Goal: Information Seeking & Learning: Check status

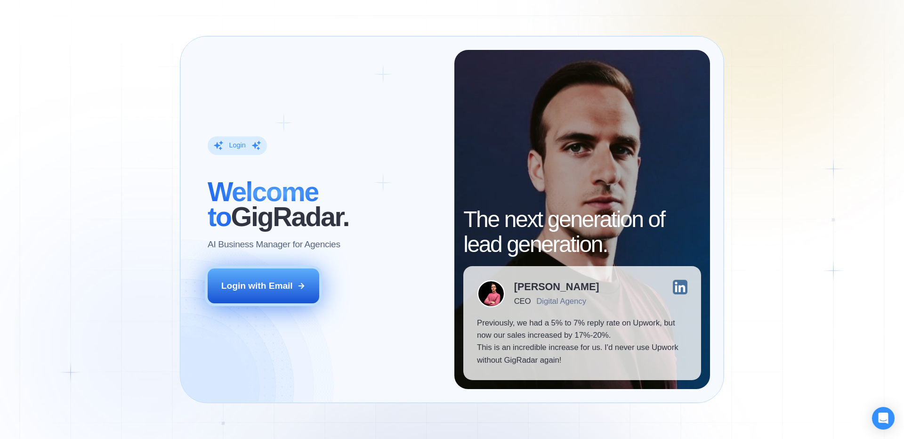
click at [281, 275] on button "Login with Email" at bounding box center [264, 285] width 112 height 35
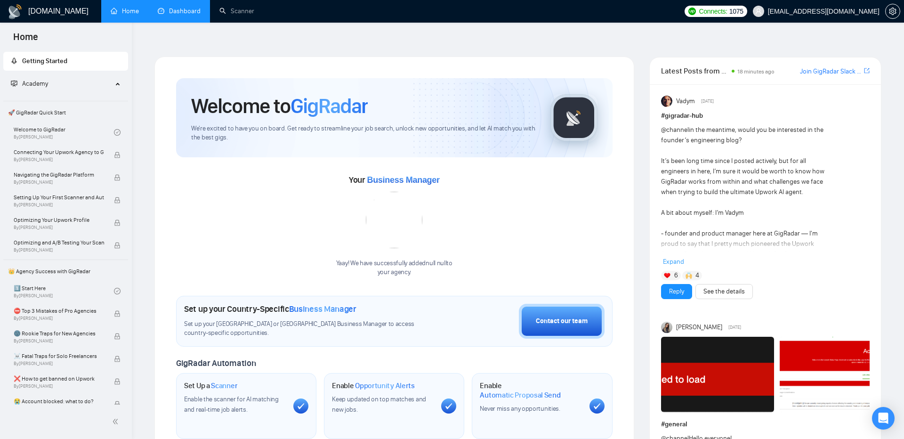
click at [170, 15] on link "Dashboard" at bounding box center [179, 11] width 43 height 8
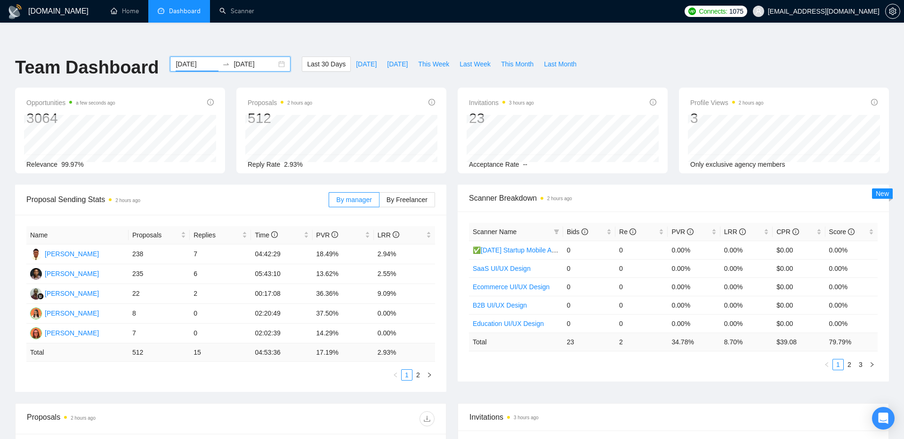
click at [191, 59] on input "[DATE]" at bounding box center [197, 64] width 43 height 10
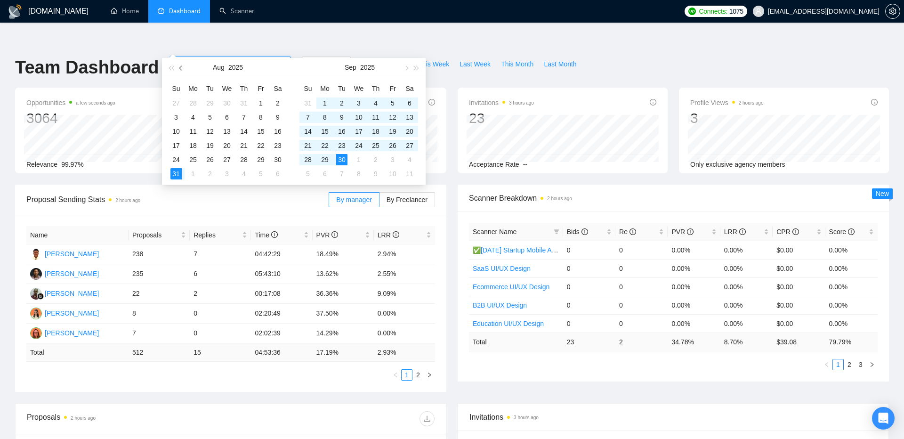
click at [181, 69] on span "button" at bounding box center [181, 67] width 5 height 5
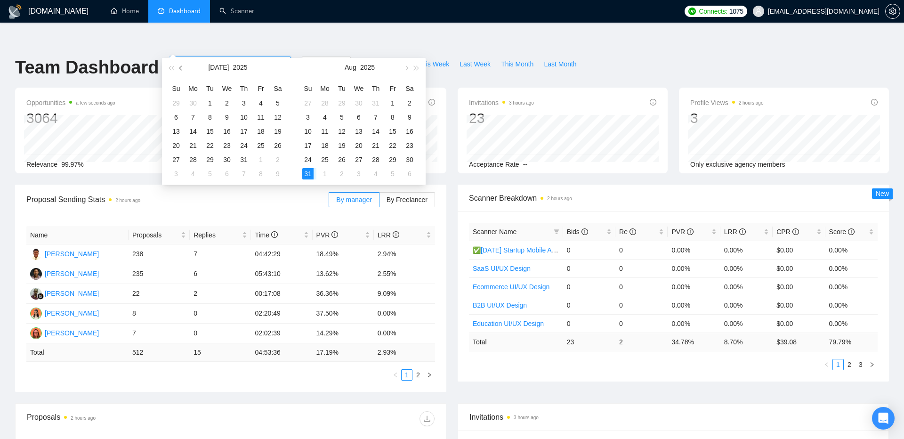
click at [181, 69] on span "button" at bounding box center [181, 67] width 5 height 5
click at [187, 66] on div "[DATE]" at bounding box center [228, 67] width 82 height 19
click at [185, 66] on button "button" at bounding box center [181, 67] width 10 height 19
click at [178, 66] on button "button" at bounding box center [181, 67] width 10 height 19
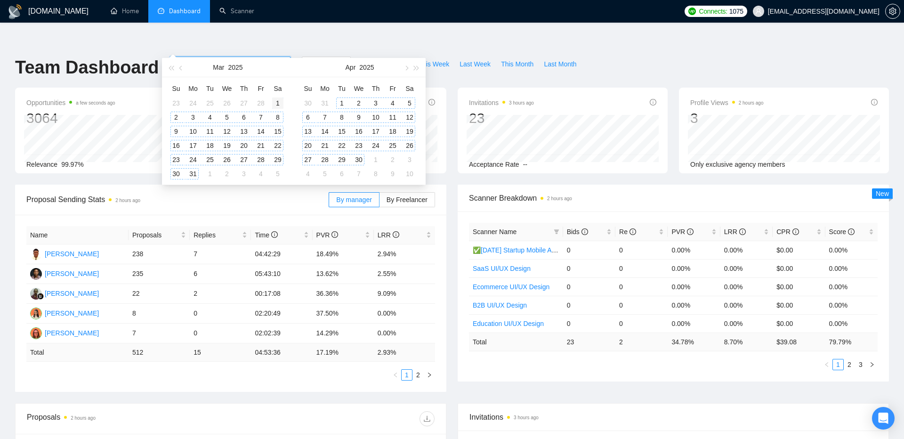
type input "[DATE]"
click at [278, 101] on div "1" at bounding box center [277, 102] width 11 height 11
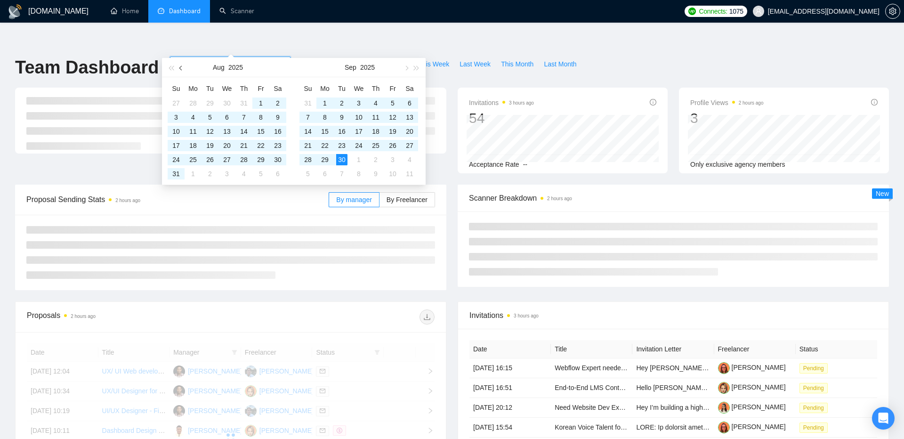
click at [182, 70] on button "button" at bounding box center [181, 67] width 10 height 19
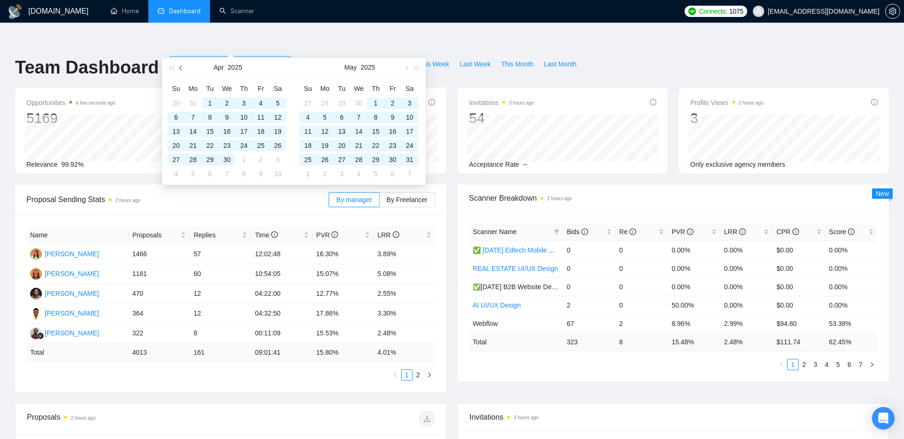
click at [182, 70] on button "button" at bounding box center [181, 67] width 10 height 19
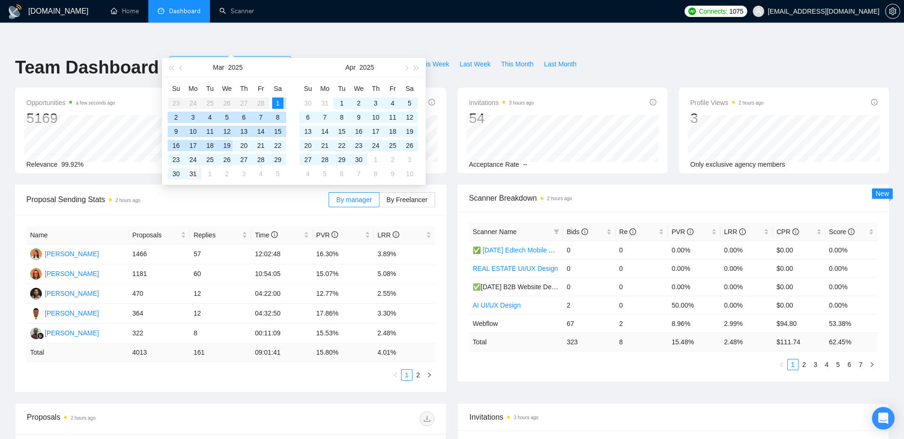
type input "[DATE]"
click at [196, 174] on div "31" at bounding box center [192, 173] width 11 height 11
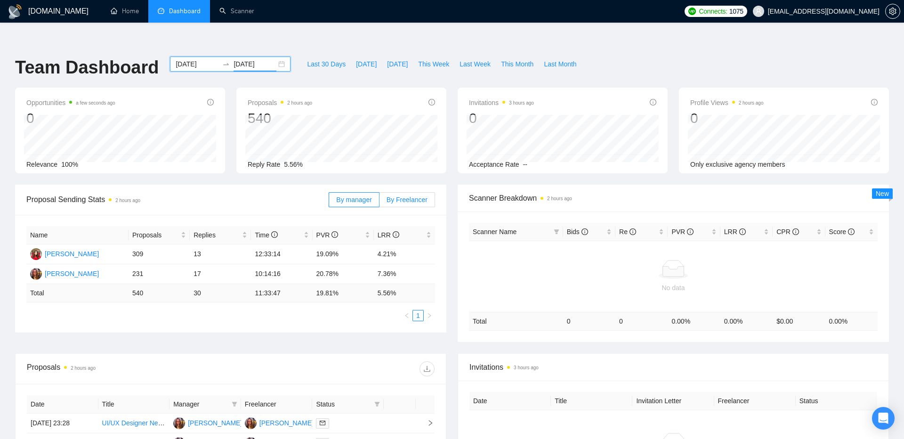
click at [415, 192] on label "By Freelancer" at bounding box center [407, 199] width 56 height 15
click at [379, 202] on input "By Freelancer" at bounding box center [379, 202] width 0 height 0
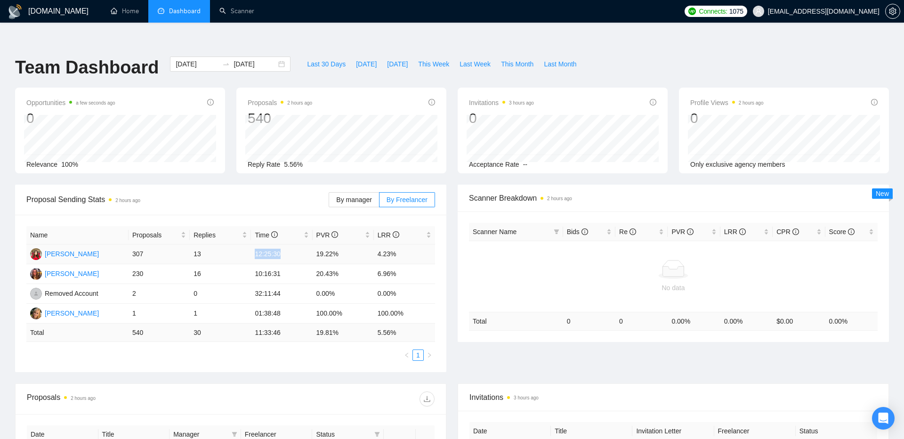
drag, startPoint x: 257, startPoint y: 234, endPoint x: 282, endPoint y: 237, distance: 26.0
click at [282, 244] on td "12:25:30" at bounding box center [281, 254] width 61 height 20
drag, startPoint x: 285, startPoint y: 255, endPoint x: 255, endPoint y: 257, distance: 30.7
click at [255, 264] on td "10:16:31" at bounding box center [281, 274] width 61 height 20
click at [189, 59] on input "[DATE]" at bounding box center [197, 64] width 43 height 10
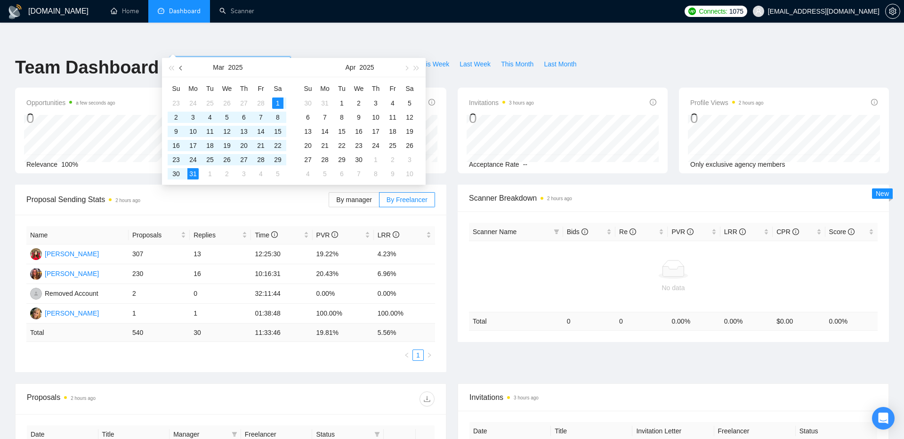
click at [180, 67] on span "button" at bounding box center [181, 67] width 5 height 5
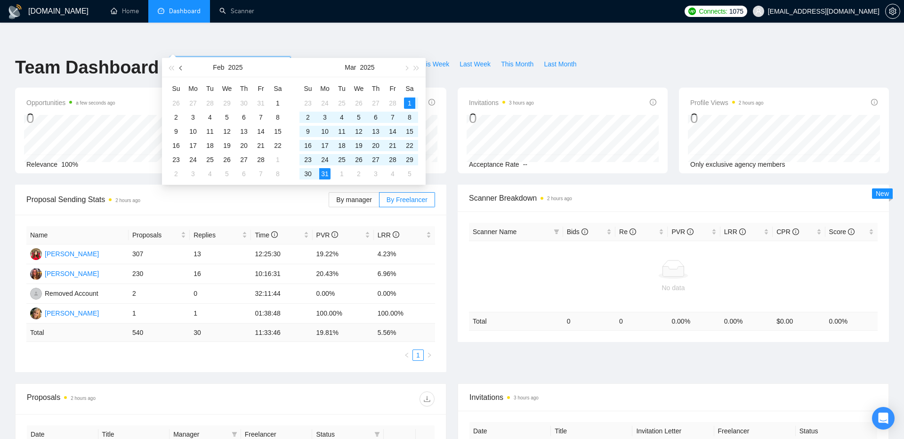
click at [180, 67] on span "button" at bounding box center [181, 67] width 5 height 5
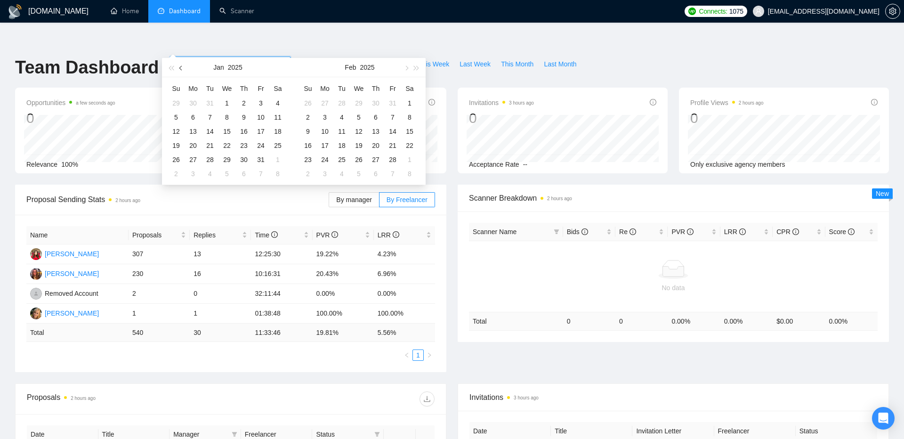
click at [180, 67] on span "button" at bounding box center [181, 67] width 5 height 5
type input "[DATE]"
click at [176, 97] on div "1" at bounding box center [175, 102] width 11 height 11
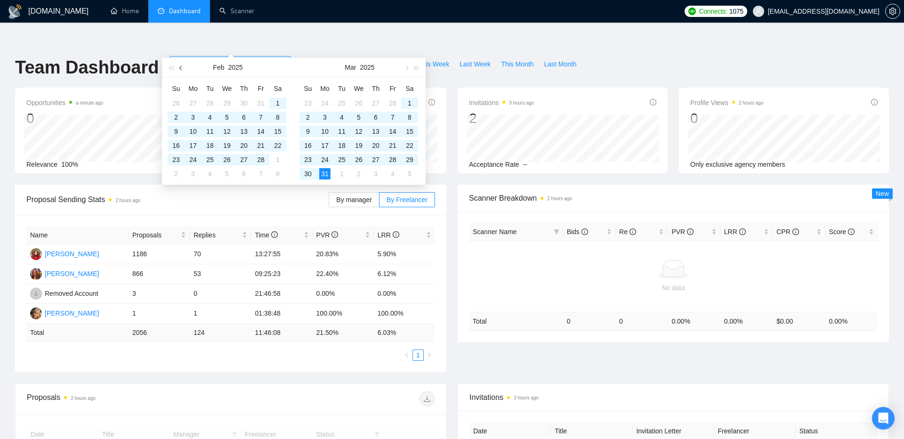
click at [180, 69] on span "button" at bounding box center [181, 67] width 5 height 5
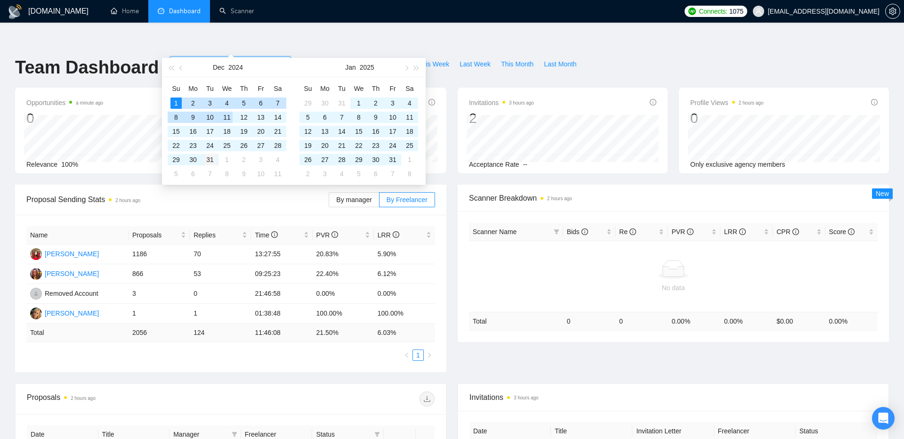
type input "[DATE]"
click at [211, 157] on div "31" at bounding box center [209, 159] width 11 height 11
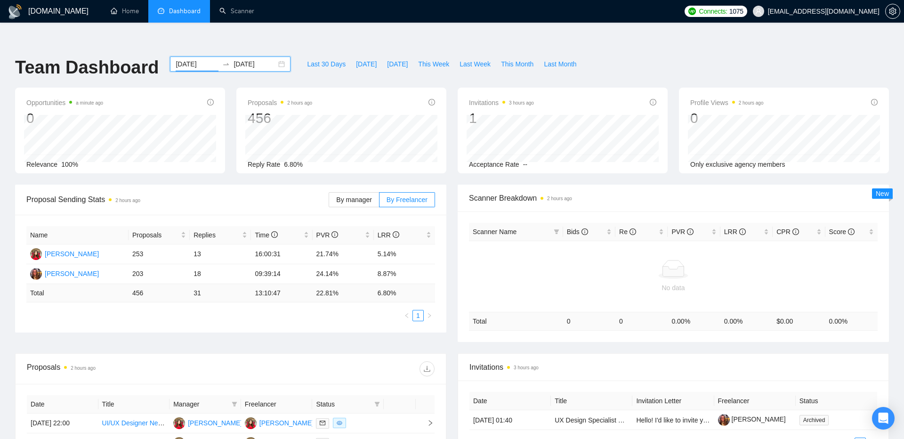
click at [187, 59] on input "[DATE]" at bounding box center [197, 64] width 43 height 10
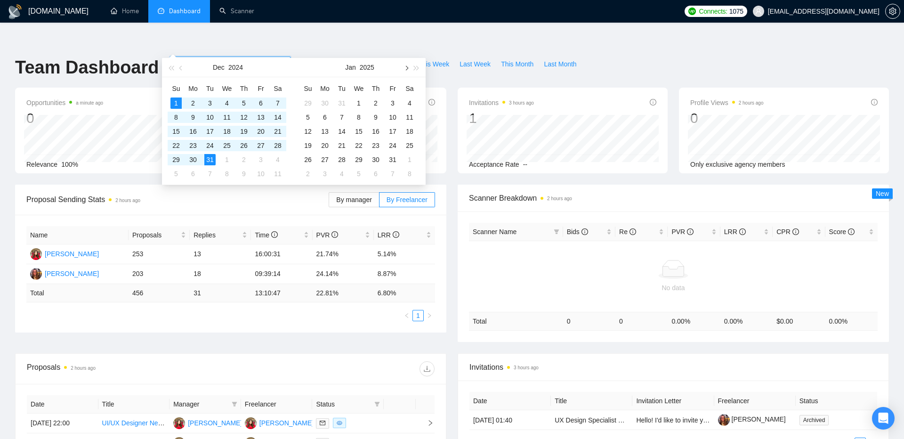
click at [408, 69] on button "button" at bounding box center [406, 67] width 10 height 19
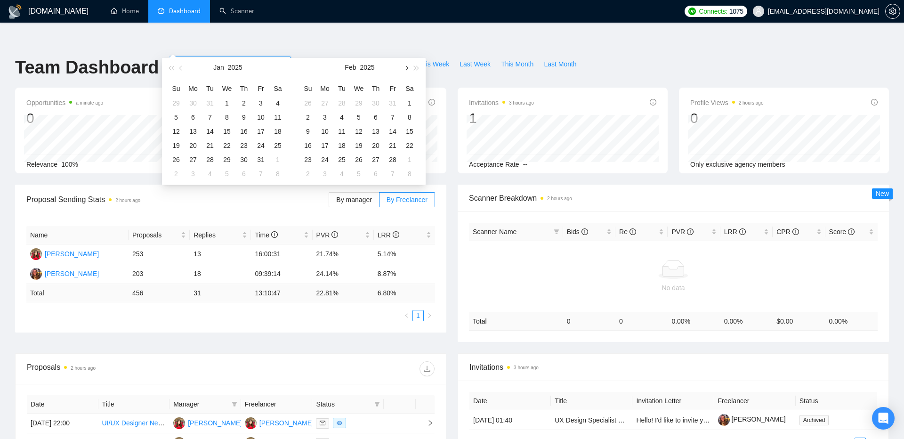
click at [408, 69] on button "button" at bounding box center [406, 67] width 10 height 19
type input "[DATE]"
click at [345, 103] on div "1" at bounding box center [341, 102] width 11 height 11
click at [407, 66] on span "button" at bounding box center [405, 67] width 5 height 5
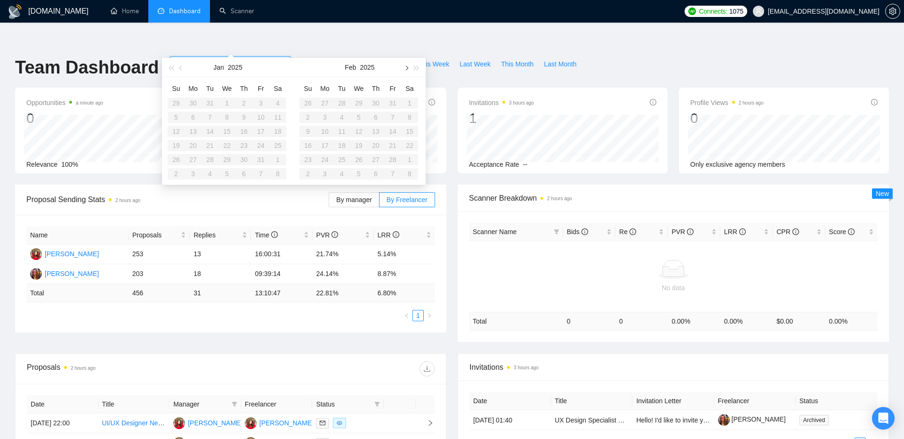
click at [407, 66] on span "button" at bounding box center [405, 67] width 5 height 5
type input "[DATE]"
click at [360, 162] on div "30" at bounding box center [358, 159] width 11 height 11
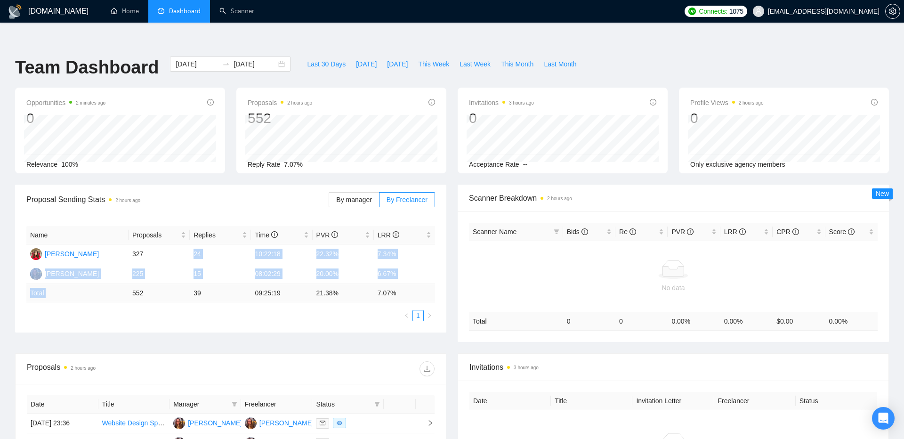
drag, startPoint x: 144, startPoint y: 230, endPoint x: 142, endPoint y: 265, distance: 35.8
click at [142, 265] on table "Name Proposals Replies Time PVR LRR [PERSON_NAME] 327 24 10:22:18 22.32% 7.34% …" at bounding box center [230, 264] width 409 height 76
click at [179, 193] on span "Proposal Sending Stats 2 hours ago" at bounding box center [177, 199] width 302 height 12
click at [278, 56] on div "[DATE] [DATE]" at bounding box center [230, 63] width 120 height 15
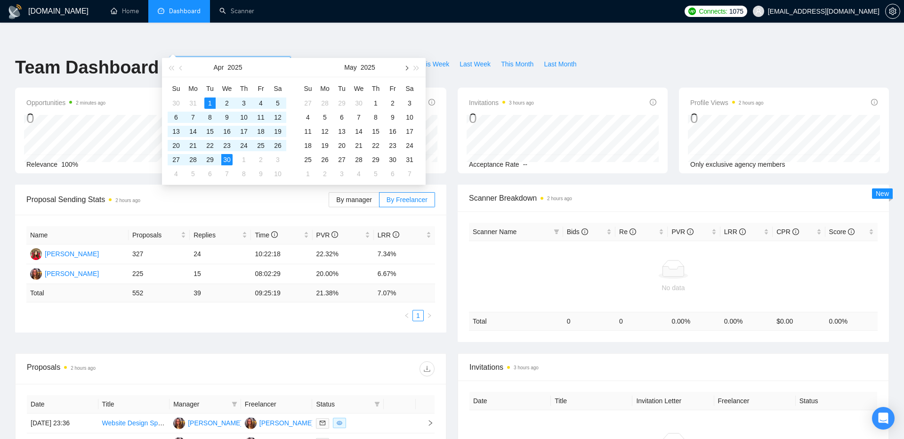
click at [407, 69] on button "button" at bounding box center [406, 67] width 10 height 19
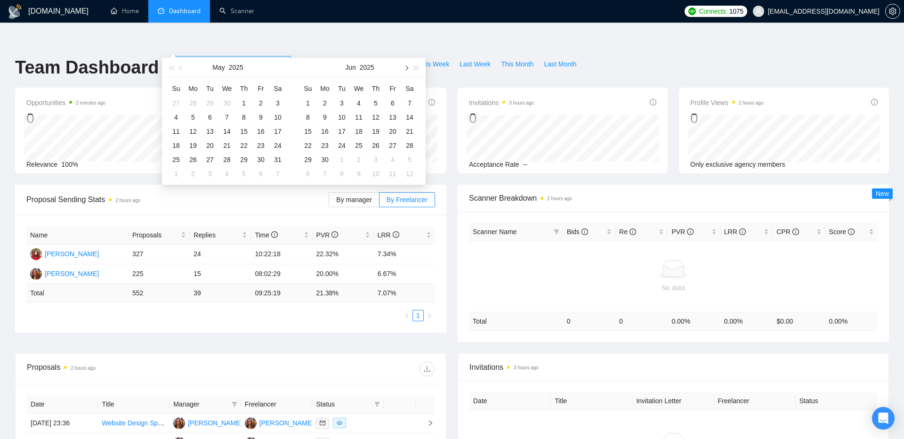
click at [407, 69] on button "button" at bounding box center [406, 67] width 10 height 19
click at [180, 66] on span "button" at bounding box center [181, 67] width 5 height 5
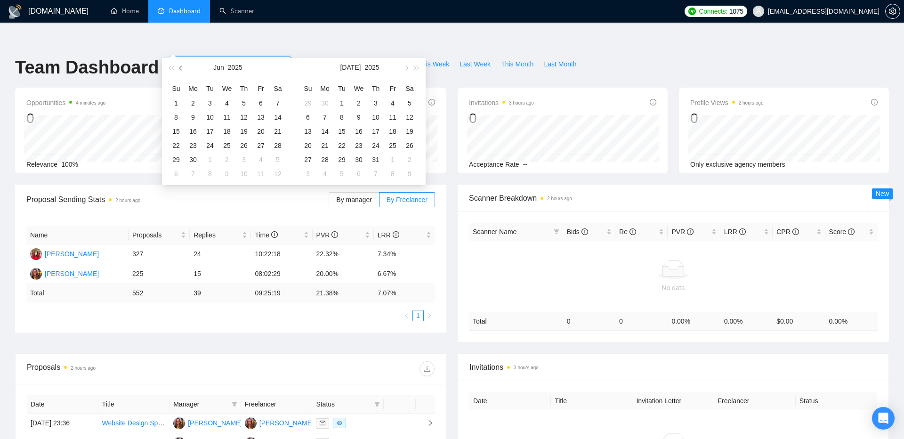
click at [180, 66] on span "button" at bounding box center [181, 67] width 5 height 5
type input "[DATE]"
click at [245, 102] on div "1" at bounding box center [243, 102] width 11 height 11
type input "[DATE]"
click at [410, 158] on div "31" at bounding box center [409, 159] width 11 height 11
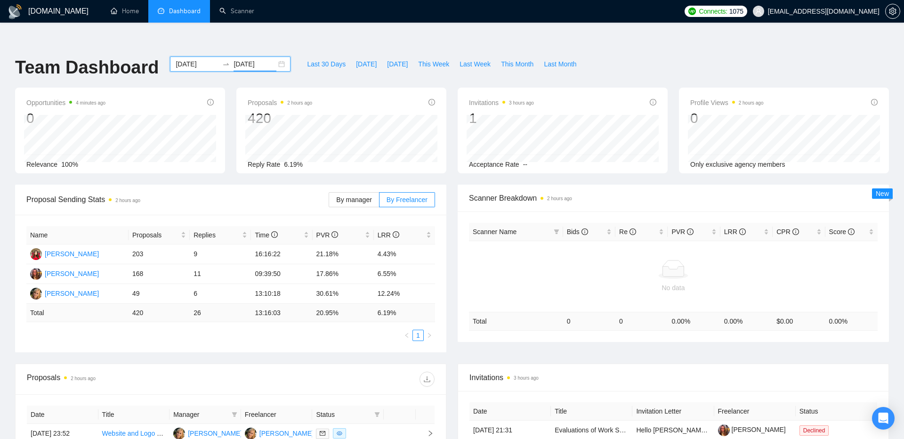
click at [274, 56] on div "[DATE] [DATE]" at bounding box center [230, 63] width 120 height 15
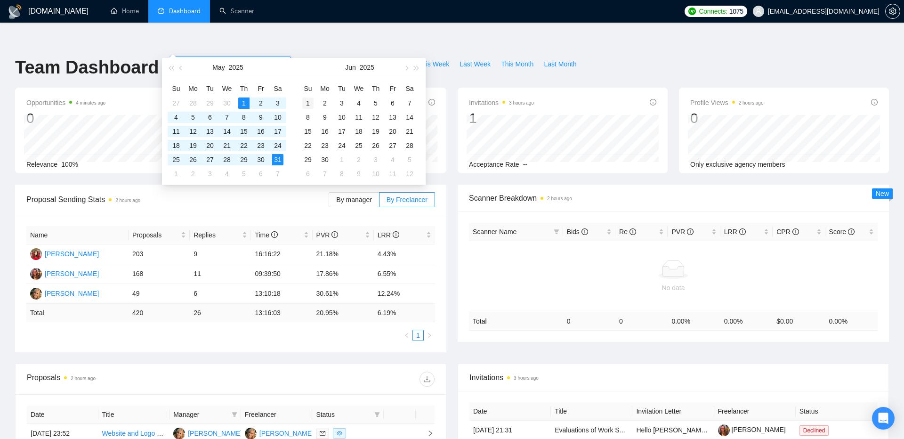
type input "[DATE]"
click at [306, 101] on div "1" at bounding box center [307, 102] width 11 height 11
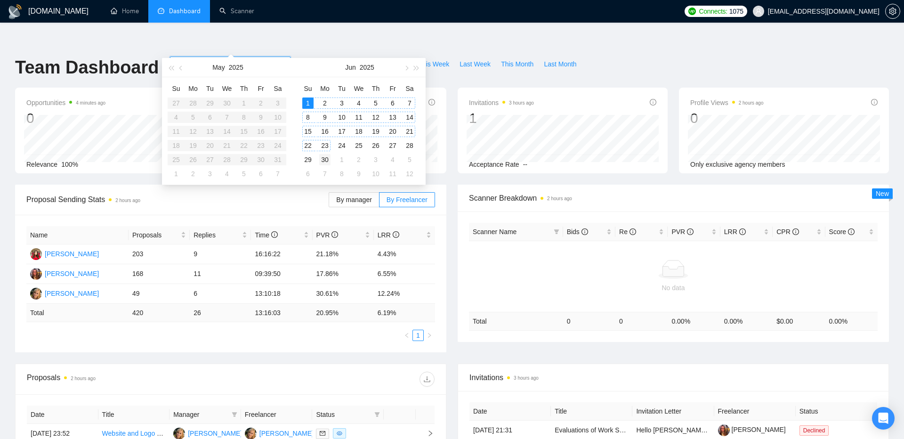
type input "[DATE]"
click at [328, 156] on div "30" at bounding box center [324, 159] width 11 height 11
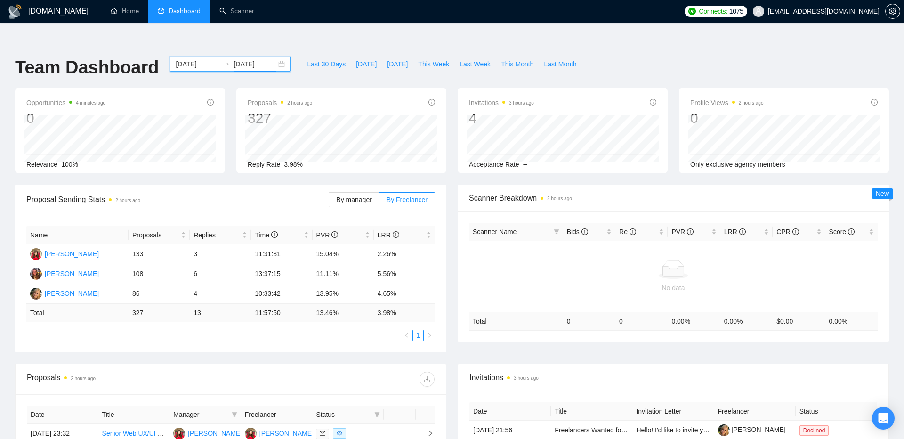
click at [271, 56] on div "[DATE] [DATE]" at bounding box center [230, 63] width 120 height 15
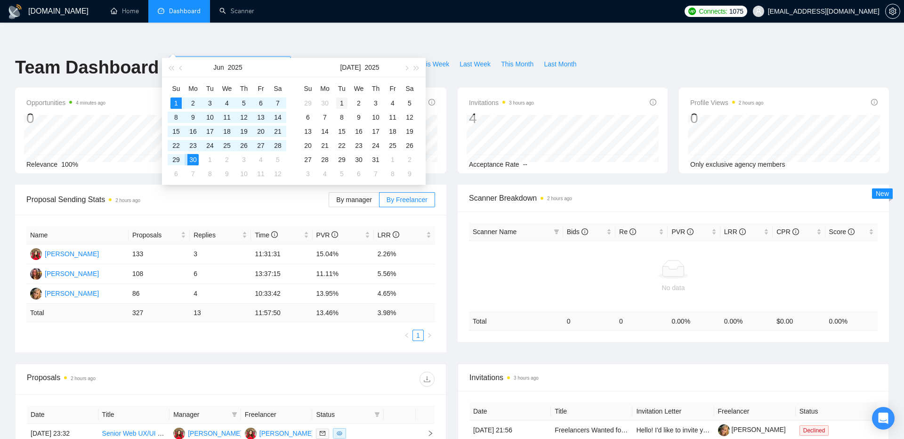
type input "[DATE]"
click at [342, 103] on div "1" at bounding box center [341, 102] width 11 height 11
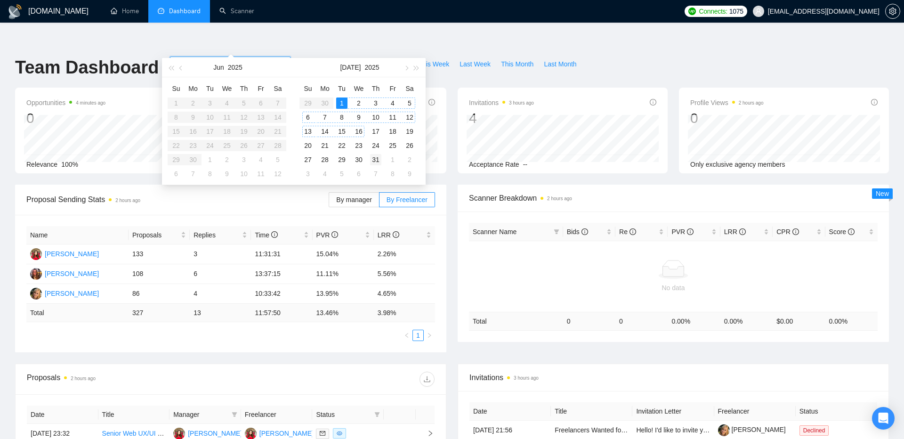
type input "[DATE]"
click at [375, 158] on div "31" at bounding box center [375, 159] width 11 height 11
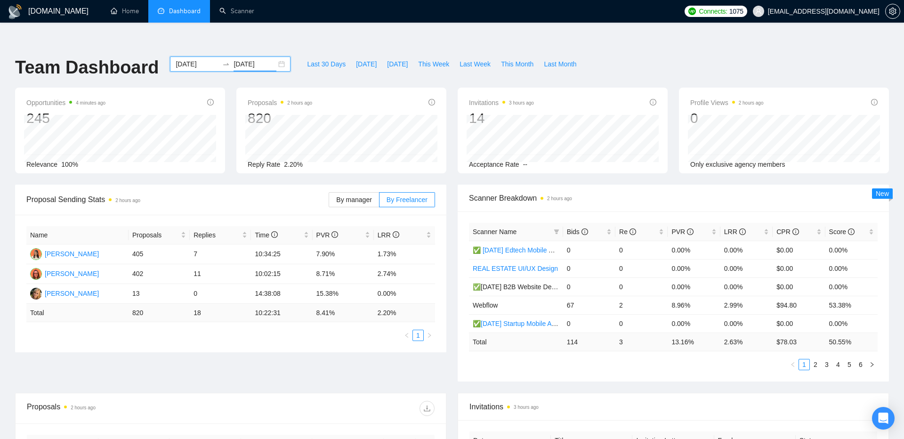
click at [277, 56] on div "[DATE] [DATE]" at bounding box center [230, 63] width 120 height 15
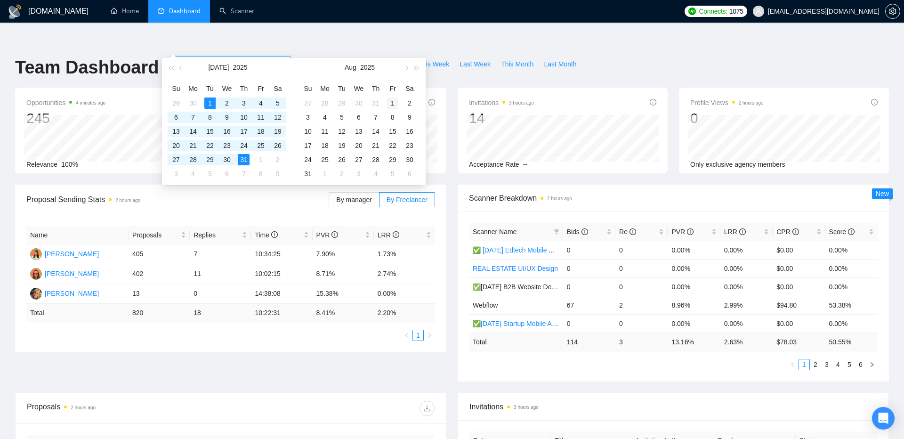
type input "[DATE]"
click at [393, 100] on div "1" at bounding box center [392, 102] width 11 height 11
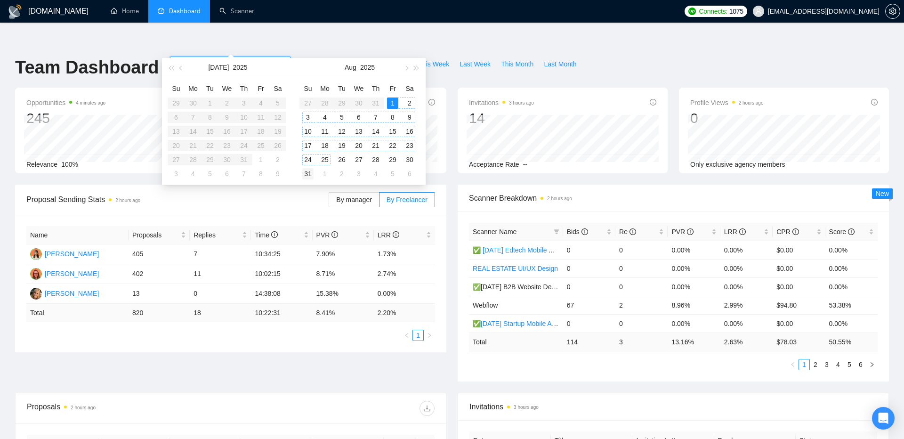
type input "[DATE]"
click at [308, 173] on div "31" at bounding box center [307, 173] width 11 height 11
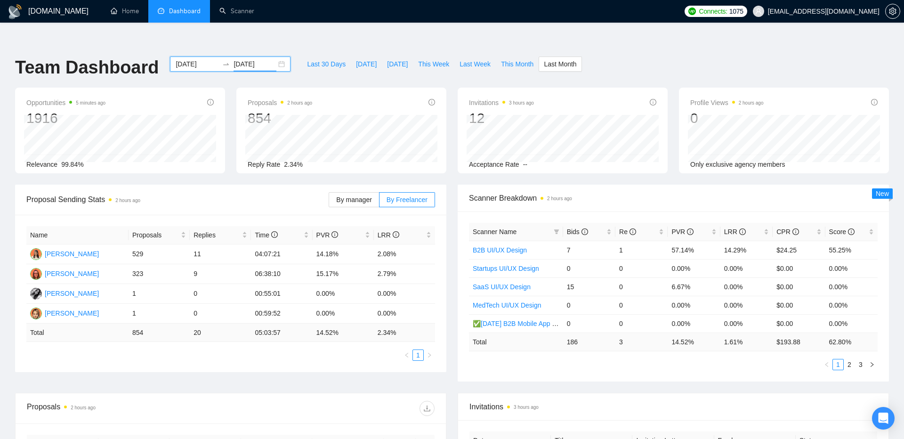
click at [274, 56] on div "[DATE] [DATE]" at bounding box center [230, 63] width 120 height 15
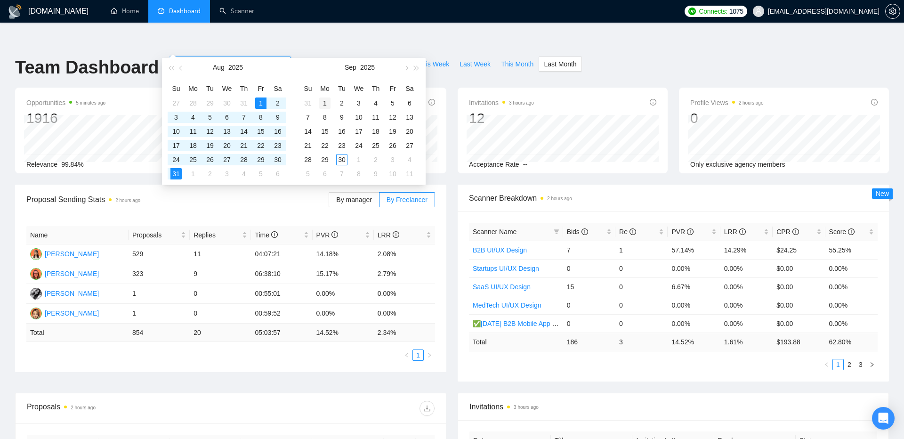
type input "[DATE]"
click at [326, 99] on div "1" at bounding box center [324, 102] width 11 height 11
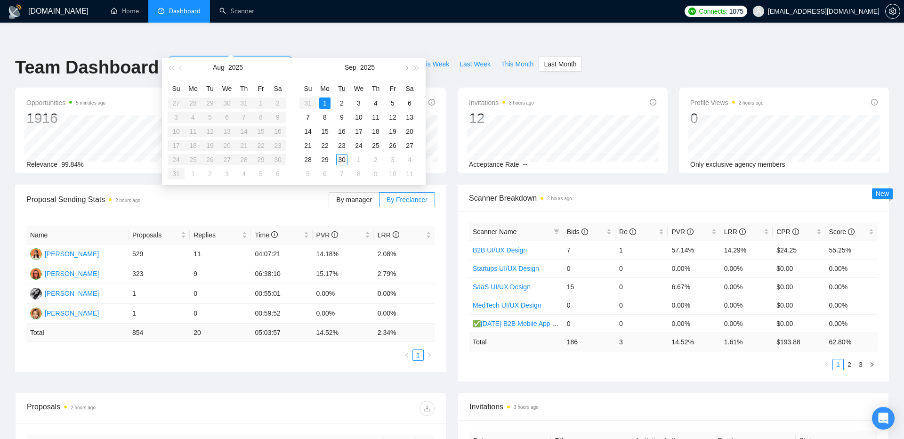
type input "[DATE]"
click at [343, 154] on div "30" at bounding box center [341, 159] width 11 height 11
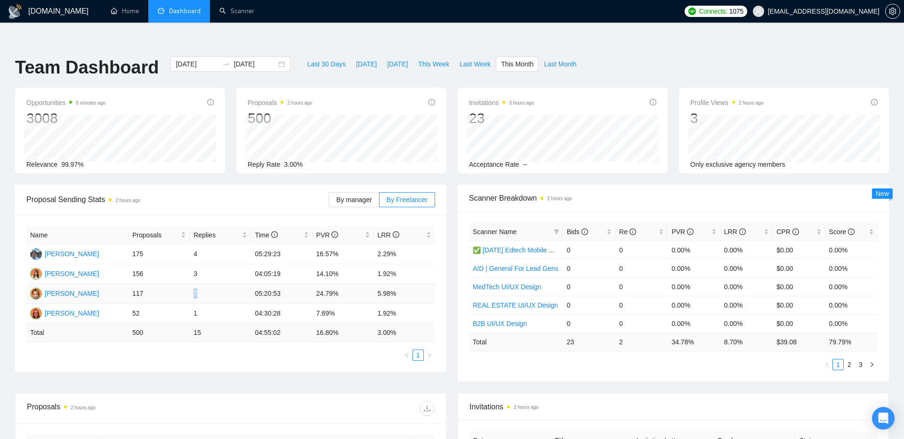
drag, startPoint x: 206, startPoint y: 274, endPoint x: 187, endPoint y: 274, distance: 18.8
click at [187, 284] on tr "[PERSON_NAME] 117 7 05:20:53 24.79% 5.98%" at bounding box center [230, 294] width 409 height 20
click at [216, 349] on ul "1" at bounding box center [230, 354] width 409 height 11
click at [585, 228] on icon "info-circle" at bounding box center [584, 231] width 7 height 7
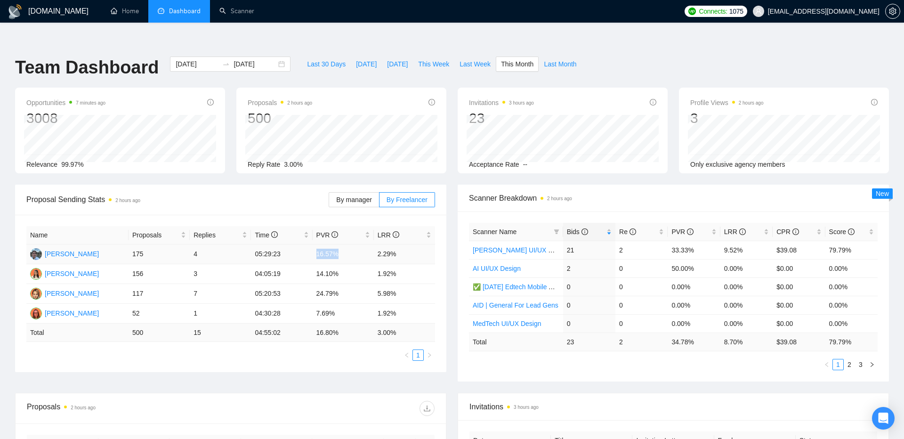
drag, startPoint x: 317, startPoint y: 234, endPoint x: 342, endPoint y: 232, distance: 25.5
click at [342, 244] on td "16.57%" at bounding box center [343, 254] width 61 height 20
drag, startPoint x: 313, startPoint y: 250, endPoint x: 341, endPoint y: 256, distance: 28.8
click at [341, 264] on td "14.10%" at bounding box center [343, 274] width 61 height 20
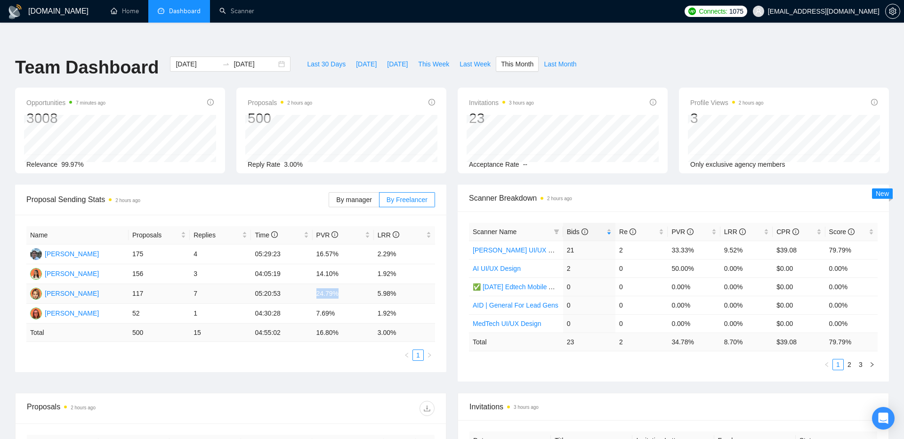
drag, startPoint x: 341, startPoint y: 273, endPoint x: 316, endPoint y: 275, distance: 25.5
click at [316, 284] on td "24.79%" at bounding box center [343, 294] width 61 height 20
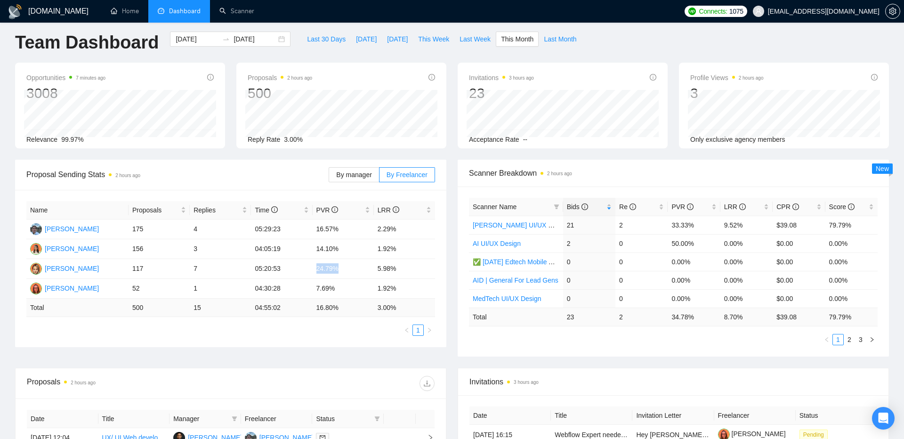
scroll to position [27, 0]
